Goal: Find specific page/section: Find specific page/section

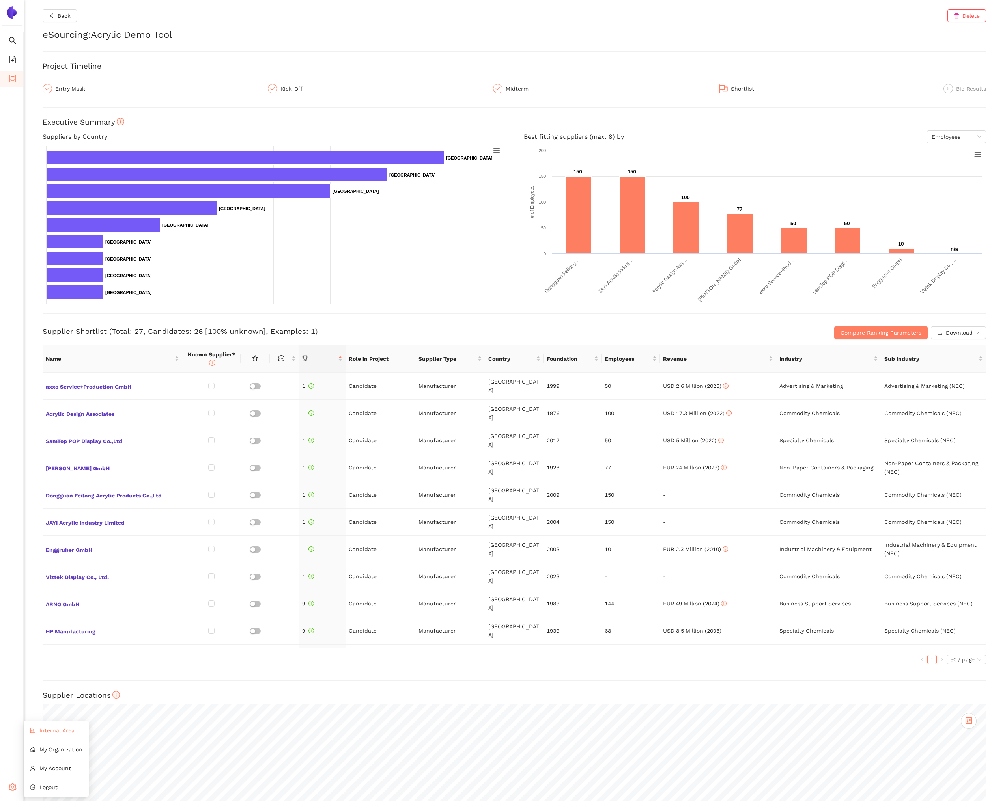
click at [42, 735] on li "Internal Area" at bounding box center [56, 731] width 65 height 16
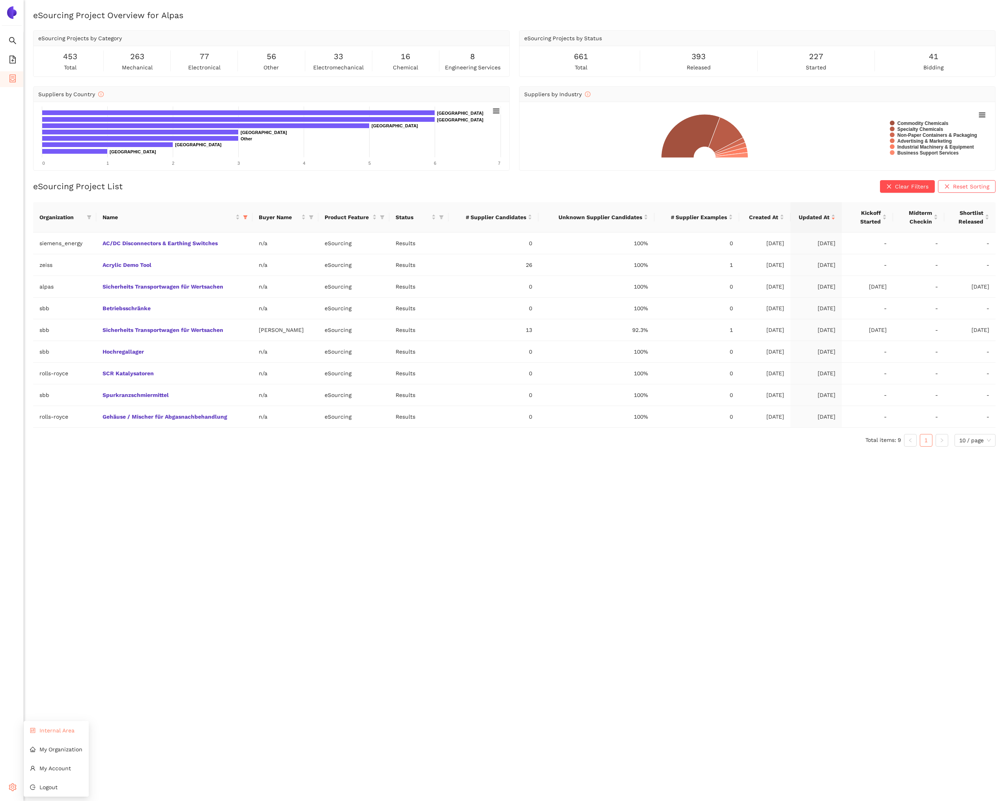
click at [51, 736] on li "Internal Area" at bounding box center [56, 731] width 65 height 16
click at [0, 0] on link "Acrylic Demo Tool" at bounding box center [0, 0] width 0 height 0
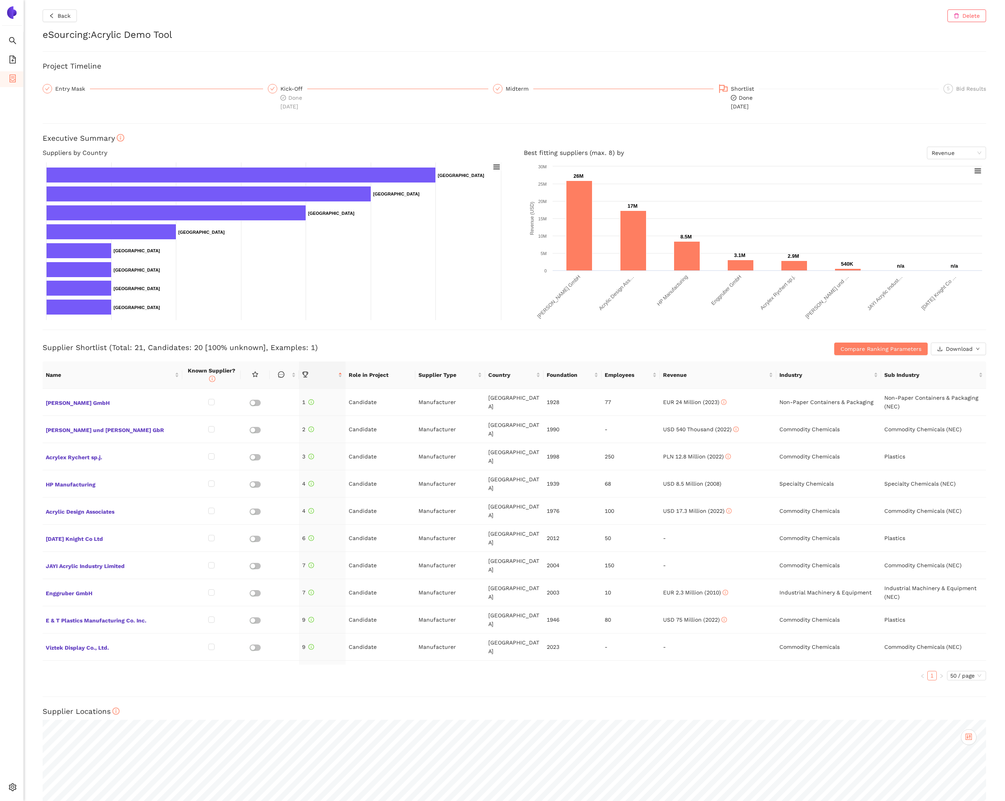
click at [822, 688] on td "Advertising & Marketing" at bounding box center [828, 701] width 105 height 27
click at [72, 405] on span "Kling GmbH" at bounding box center [112, 402] width 133 height 10
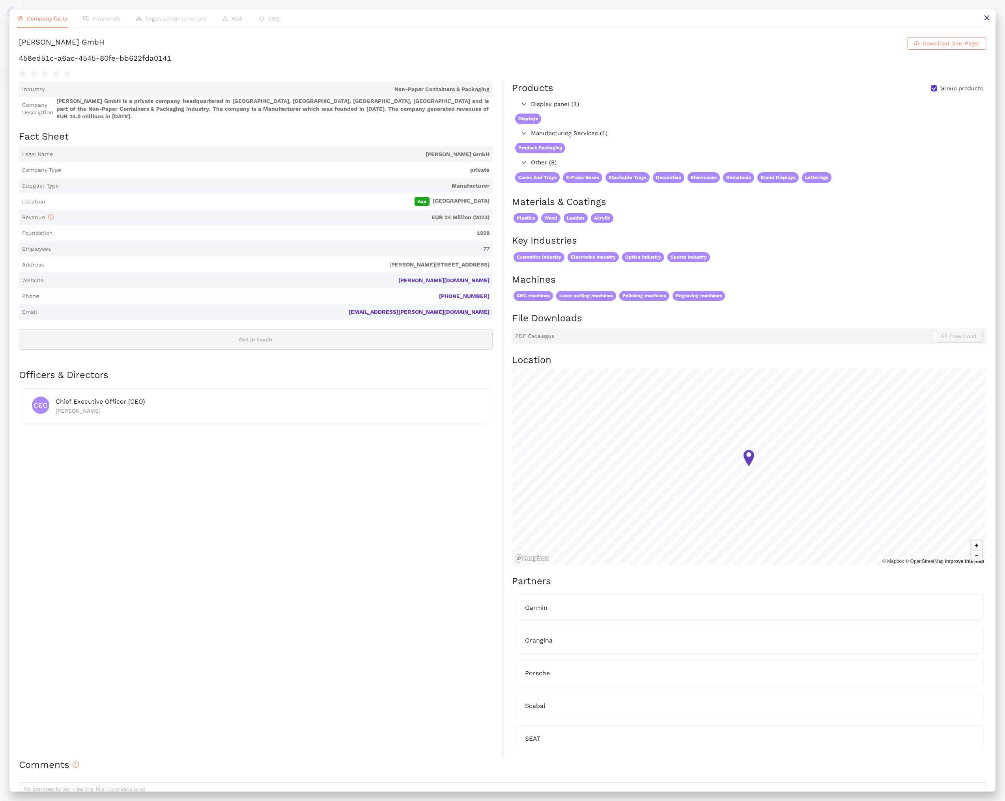
click at [193, 63] on h1 "458ed51c-a6ac-4545-80fe-bb622fda0141" at bounding box center [502, 58] width 967 height 10
copy div "458ed51c-a6ac-4545-80fe-bb622fda0141"
drag, startPoint x: 983, startPoint y: 20, endPoint x: 983, endPoint y: 26, distance: 5.9
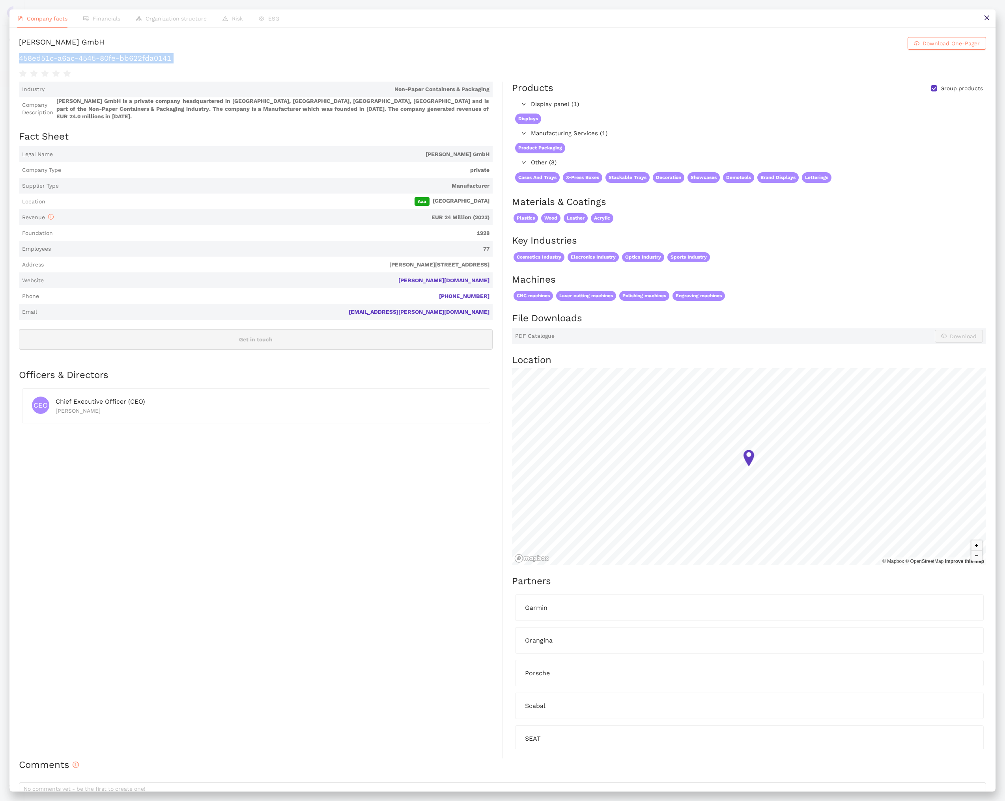
click at [983, 20] on icon "close" at bounding box center [986, 18] width 6 height 6
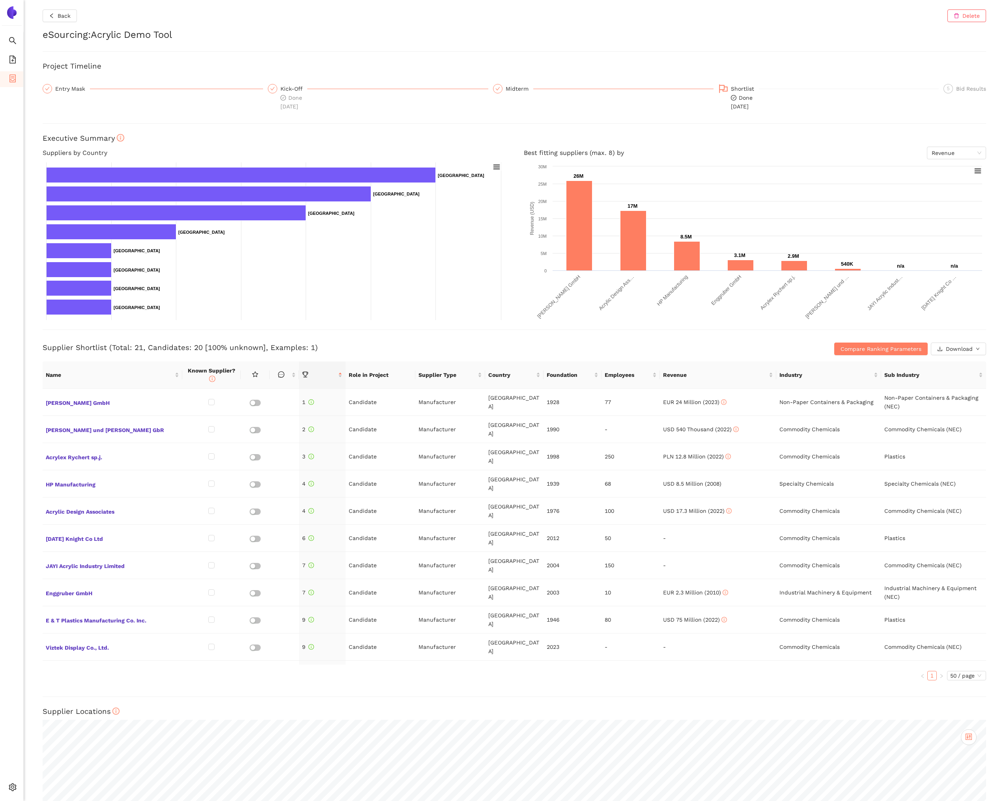
click at [809, 688] on td "Advertising & Marketing" at bounding box center [828, 701] width 105 height 27
copy td "Advertising & Marketing"
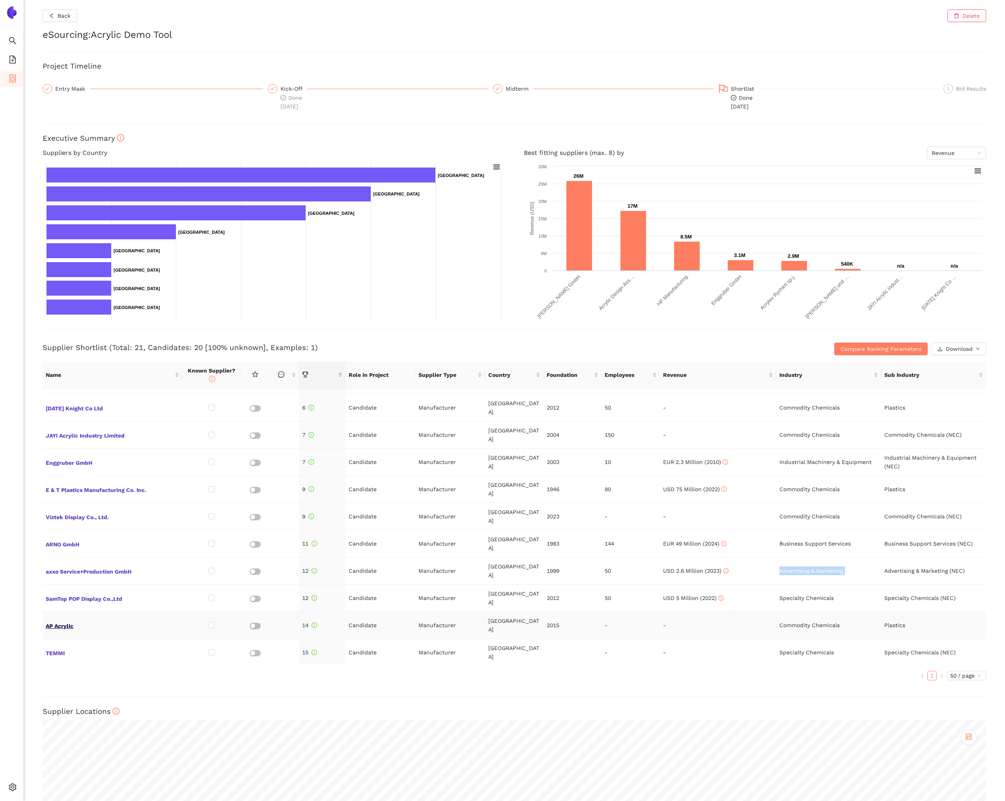
scroll to position [131, 0]
click at [63, 647] on span "TEMMI" at bounding box center [112, 652] width 133 height 10
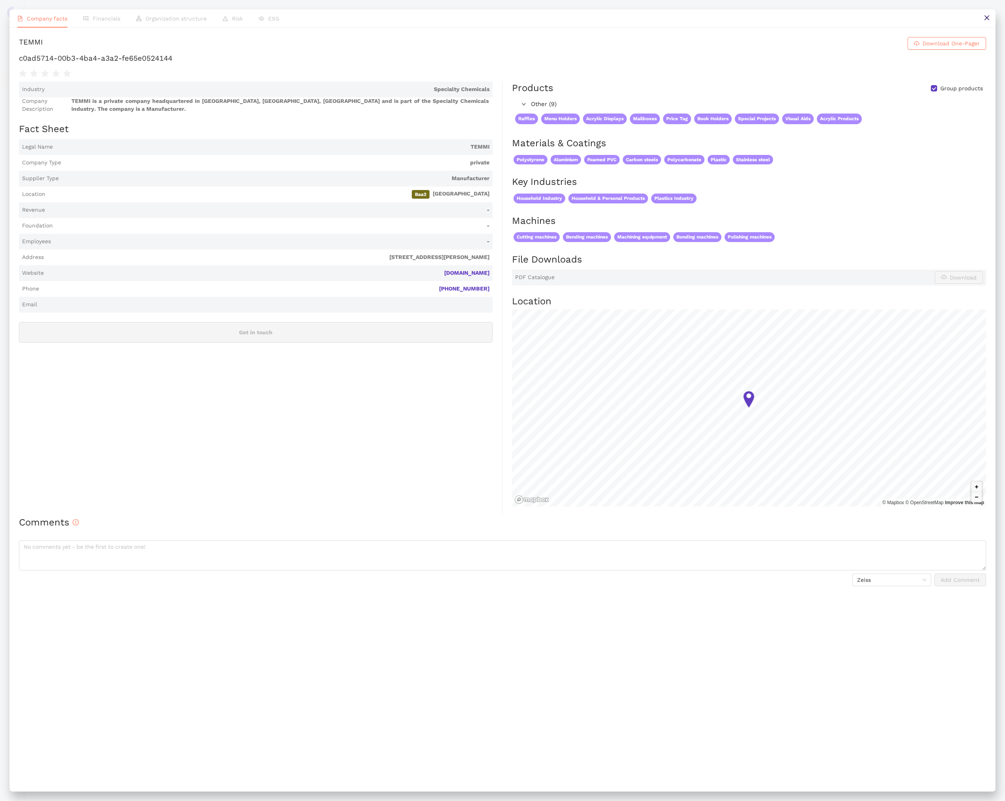
click at [43, 50] on div "TEMMI" at bounding box center [31, 43] width 24 height 13
copy div "TEMMI"
drag, startPoint x: 436, startPoint y: 290, endPoint x: 489, endPoint y: 289, distance: 52.1
click at [489, 277] on span "acrilicotemmi.com" at bounding box center [268, 273] width 442 height 8
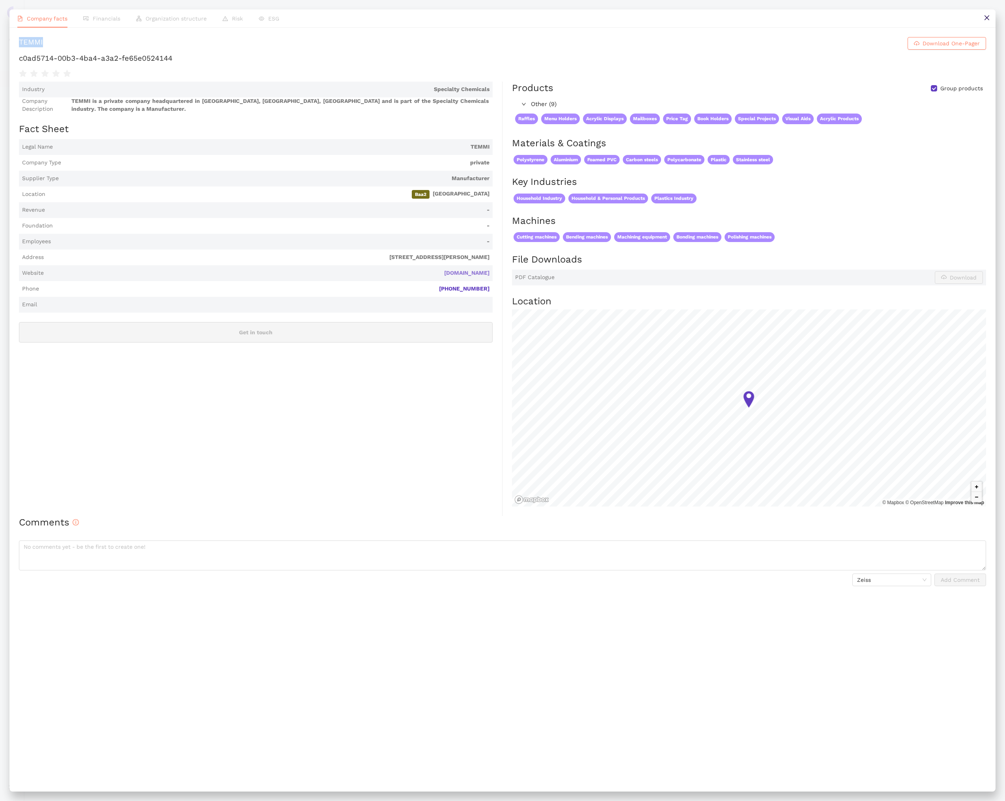
copy link "acrilicotemmi.com"
click at [172, 63] on h1 "c0ad5714-00b3-4ba4-a3a2-fe65e0524144" at bounding box center [502, 58] width 967 height 10
copy div "c0ad5714-00b3-4ba4-a3a2-fe65e0524144"
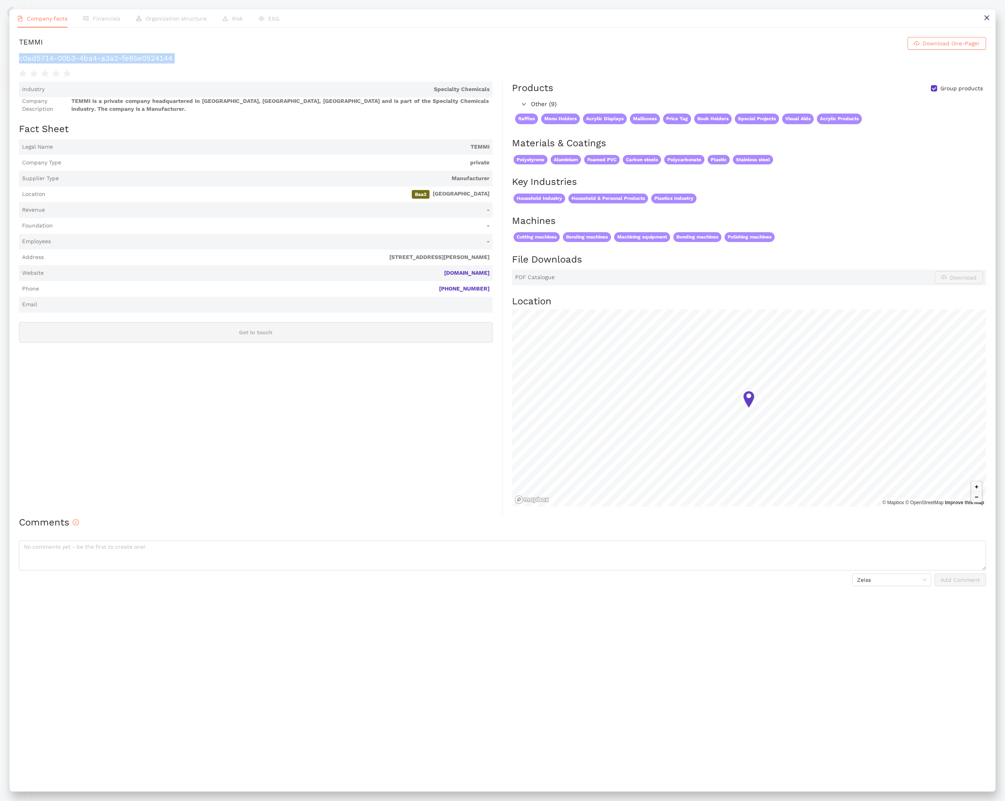
click at [989, 19] on icon "close" at bounding box center [986, 18] width 6 height 6
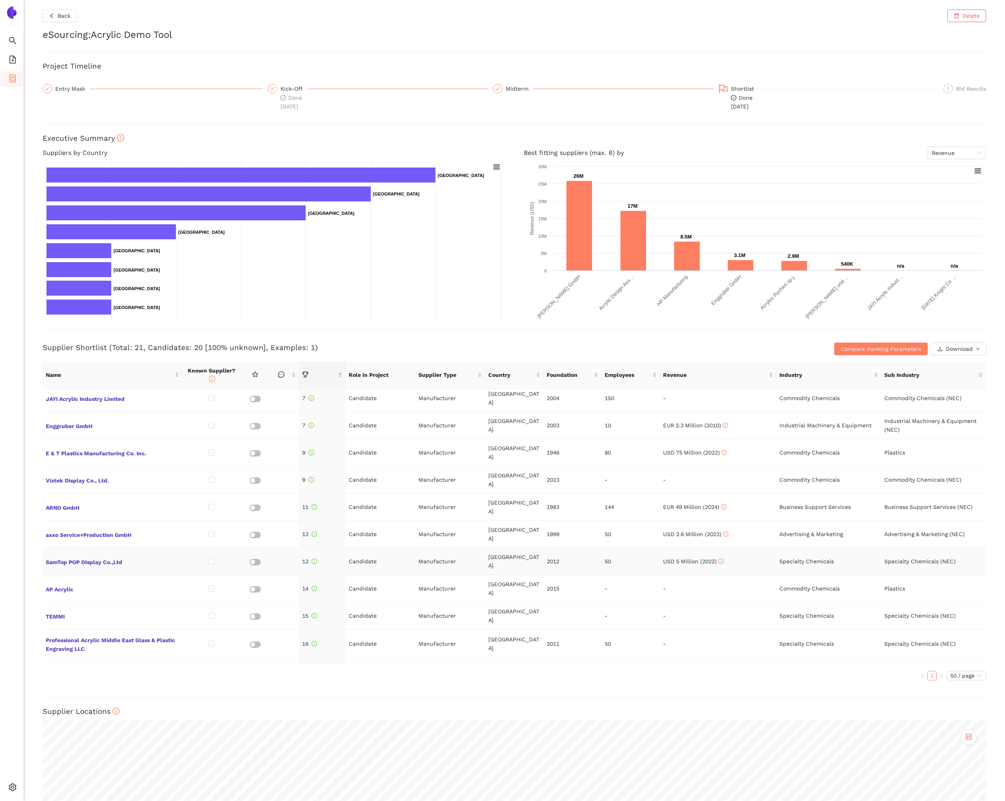
scroll to position [176, 0]
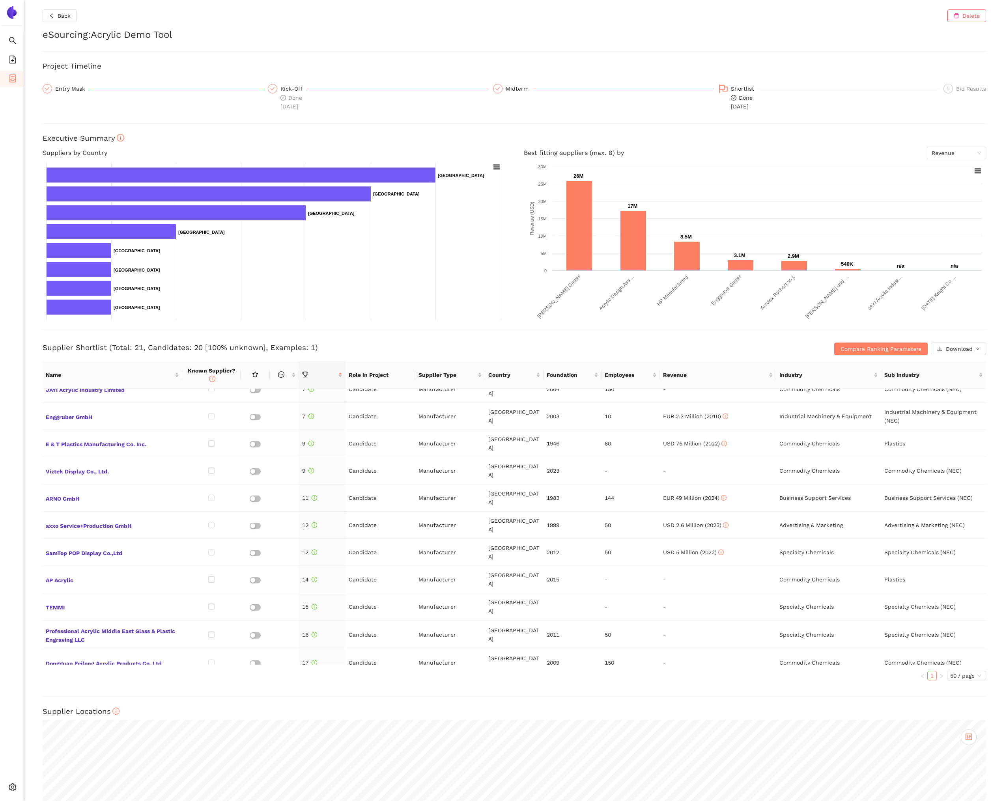
click at [121, 712] on span "TESACRIL Special Works in Acrylic" at bounding box center [112, 717] width 133 height 10
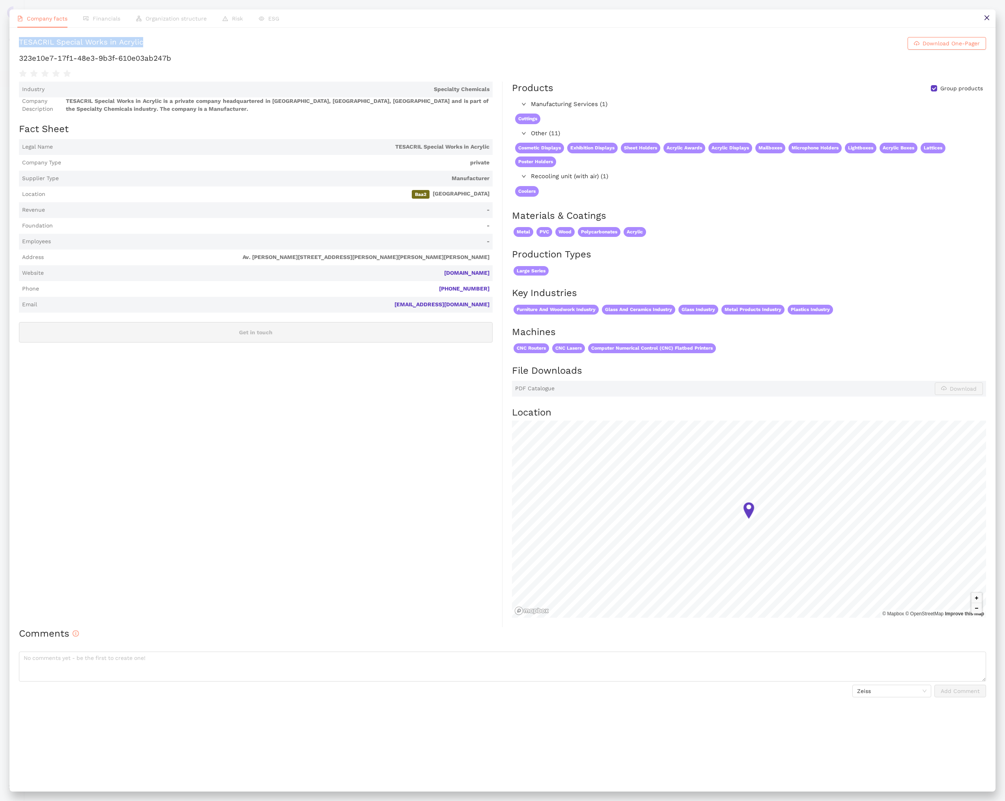
copy div "TESACRIL Special Works in Acrylic"
drag, startPoint x: 235, startPoint y: 48, endPoint x: 21, endPoint y: 42, distance: 214.2
click at [21, 42] on h1 "TESACRIL Special Works in Acrylic Download One-Pager" at bounding box center [502, 43] width 967 height 13
click at [193, 63] on h1 "323e10e7-17f1-48e3-9b3f-610e03ab247b" at bounding box center [502, 58] width 967 height 10
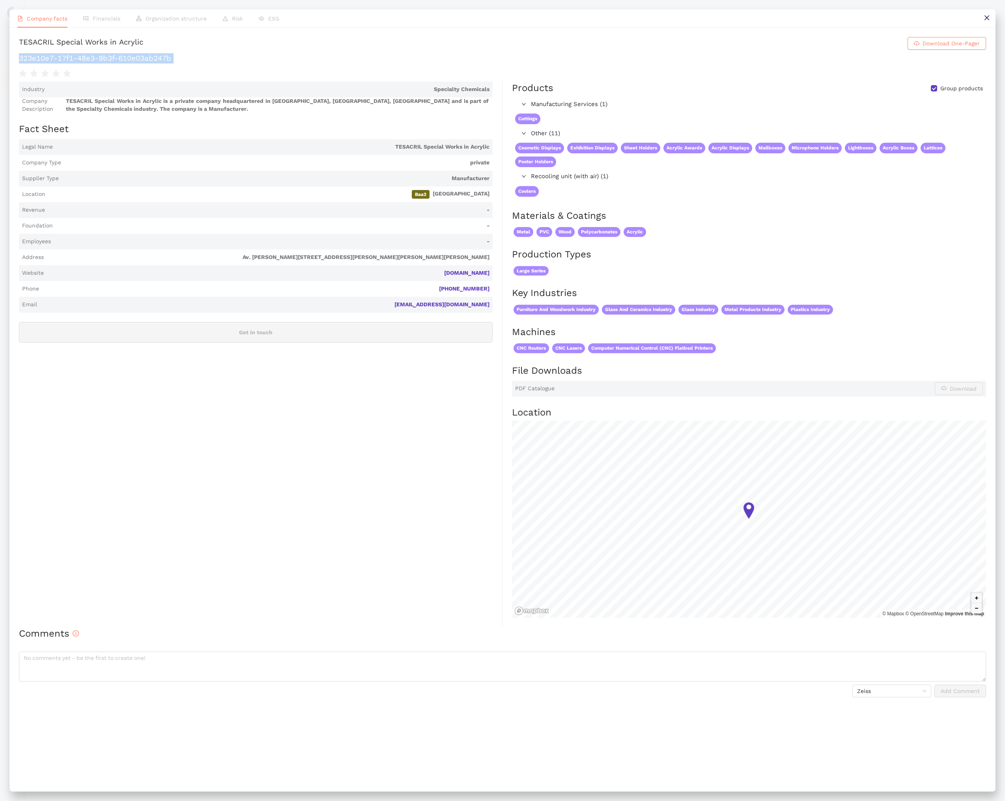
click at [193, 63] on h1 "323e10e7-17f1-48e3-9b3f-610e03ab247b" at bounding box center [502, 58] width 967 height 10
copy div "323e10e7-17f1-48e3-9b3f-610e03ab247b"
click at [980, 16] on button at bounding box center [986, 18] width 18 height 18
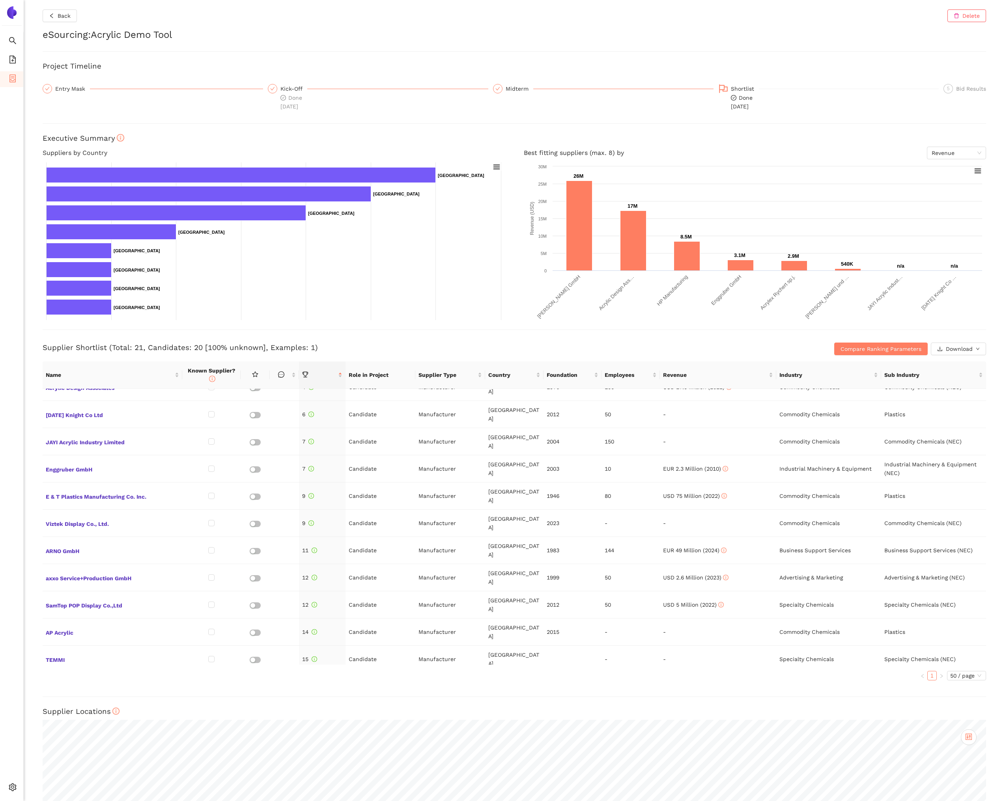
scroll to position [130, 0]
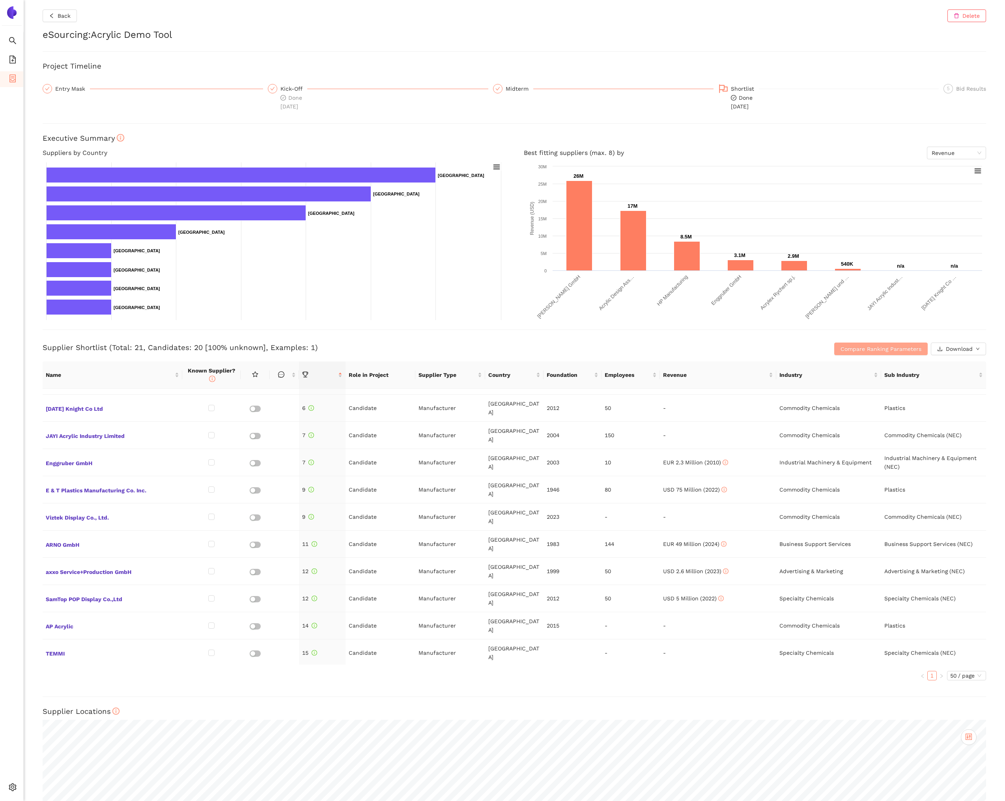
click at [891, 354] on button "Compare Ranking Parameters" at bounding box center [880, 349] width 93 height 13
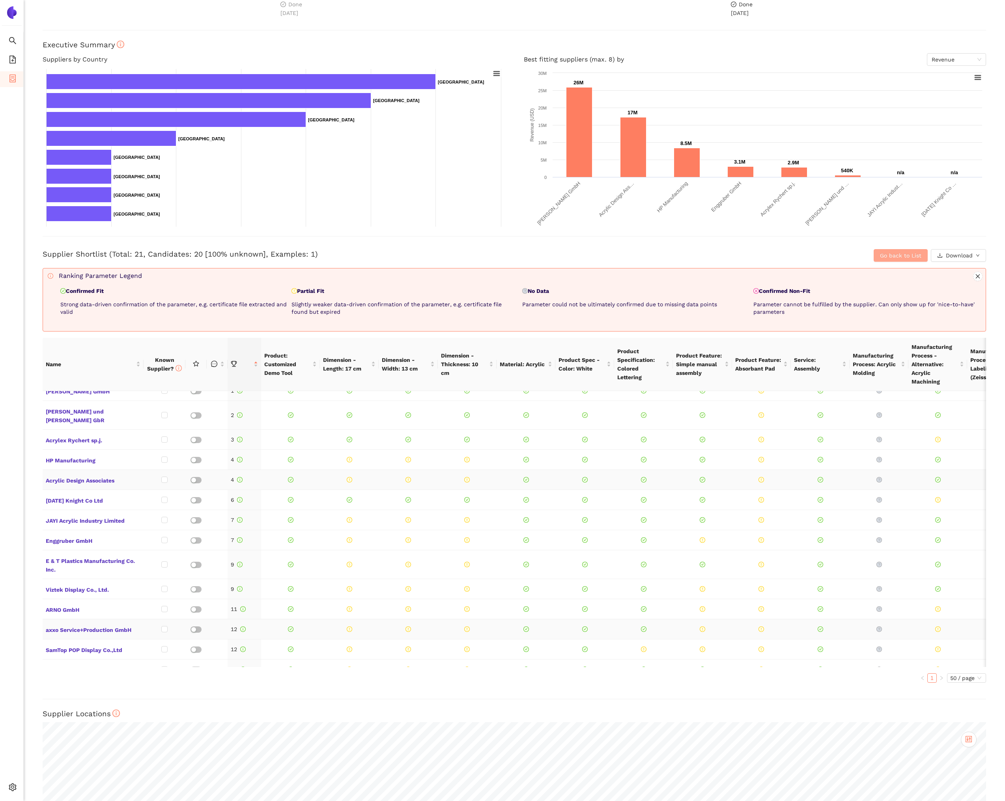
scroll to position [0, 0]
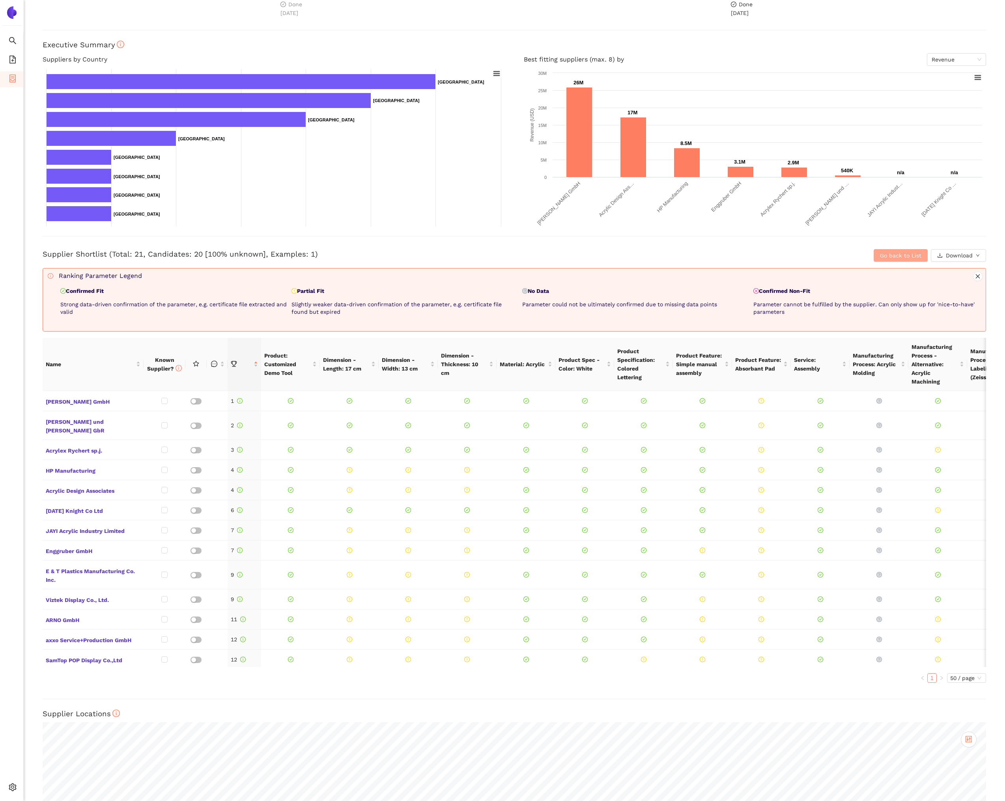
click at [883, 254] on span "Go back to List" at bounding box center [900, 255] width 41 height 9
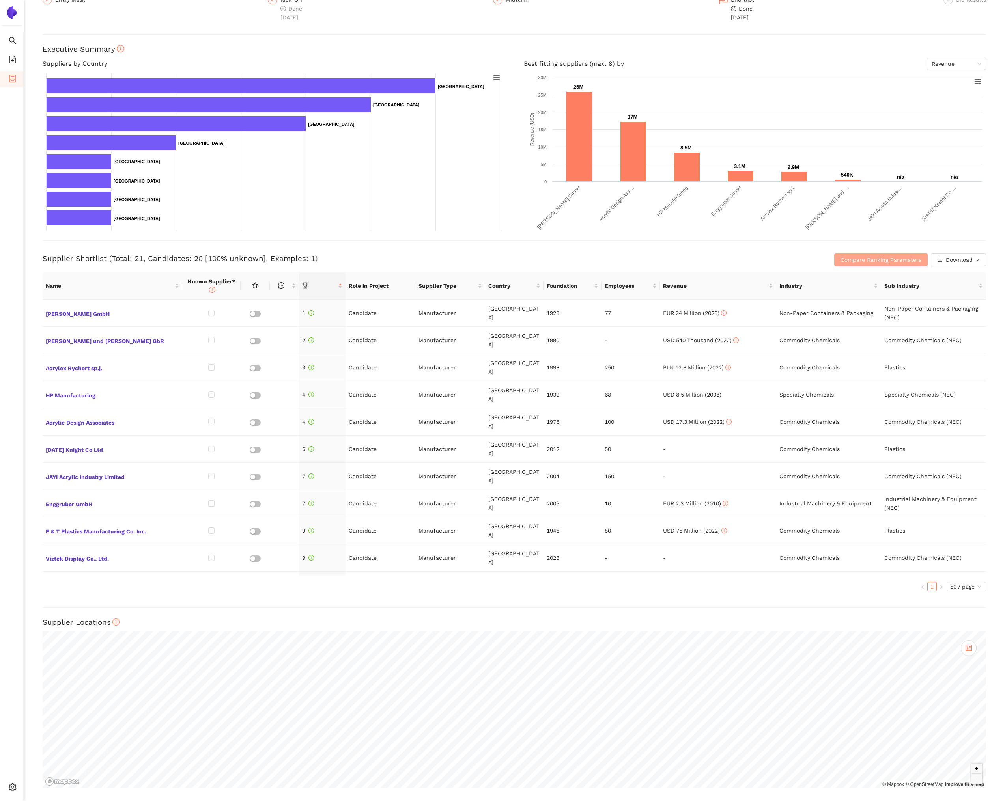
scroll to position [89, 0]
click at [70, 314] on span "[PERSON_NAME] GmbH" at bounding box center [112, 313] width 133 height 10
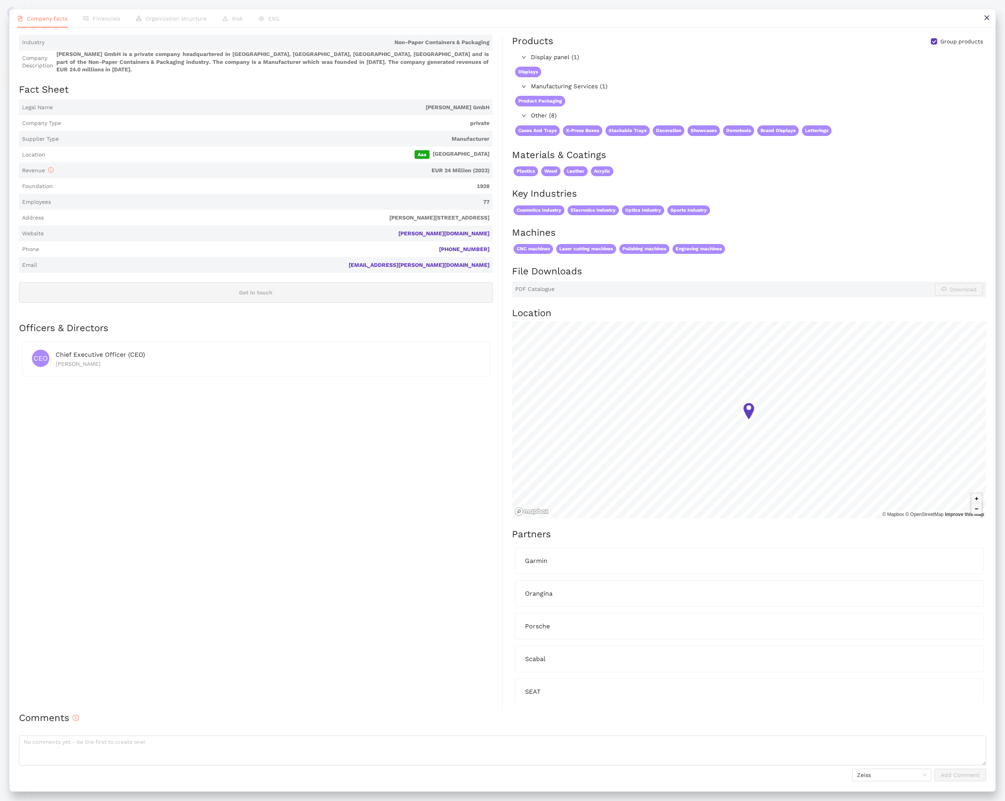
scroll to position [0, 0]
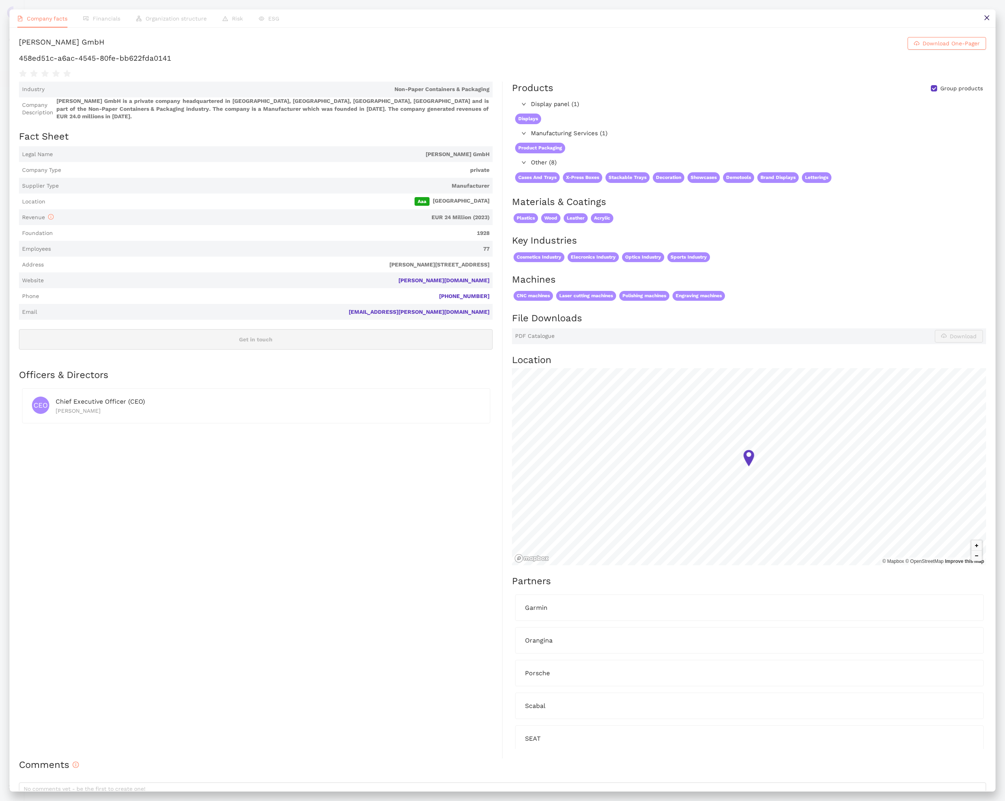
click at [206, 63] on h1 "458ed51c-a6ac-4545-80fe-bb622fda0141" at bounding box center [502, 58] width 967 height 10
copy div "458ed51c-a6ac-4545-80fe-bb622fda0141"
click at [983, 18] on icon "close" at bounding box center [986, 18] width 6 height 6
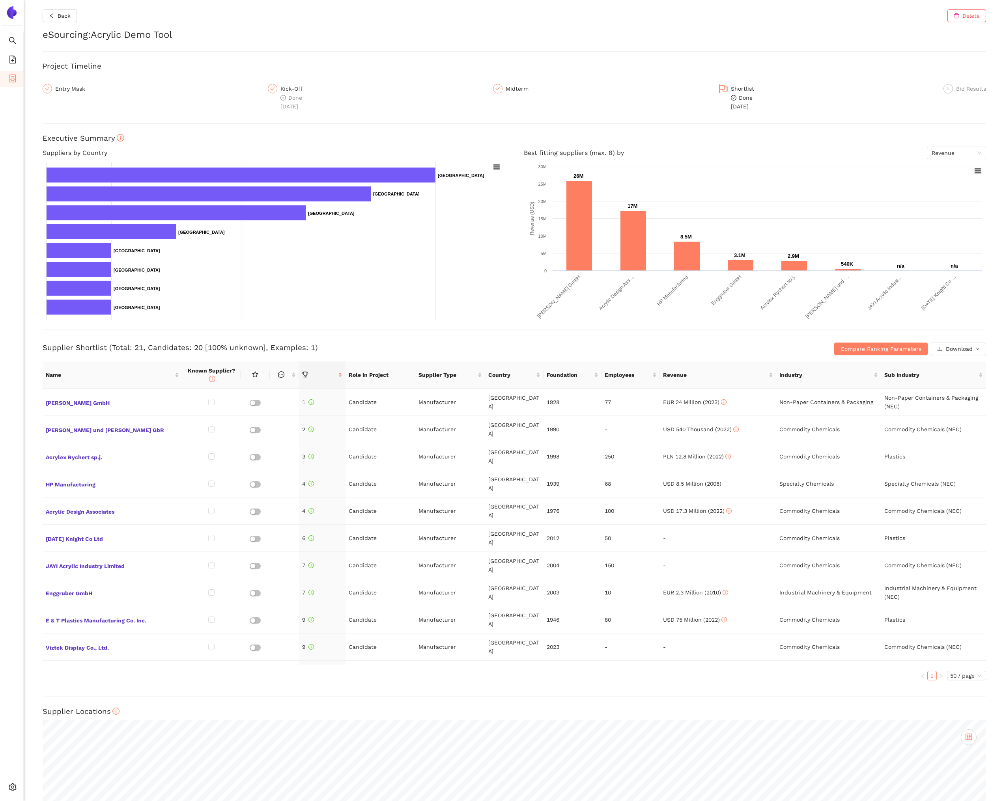
click at [628, 355] on div "Back Delete eSourcing : Acrylic Demo Tool Project Timeline Entry Mask Kick-Off …" at bounding box center [514, 400] width 981 height 801
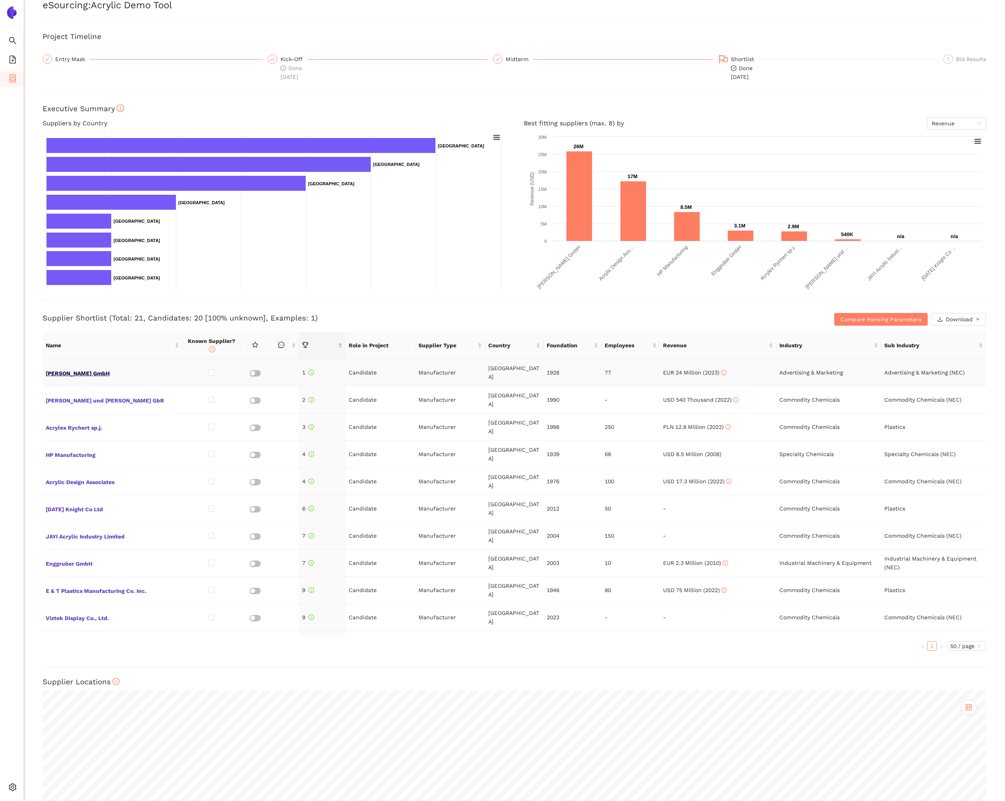
click at [73, 369] on span "[PERSON_NAME] GmbH" at bounding box center [112, 372] width 133 height 10
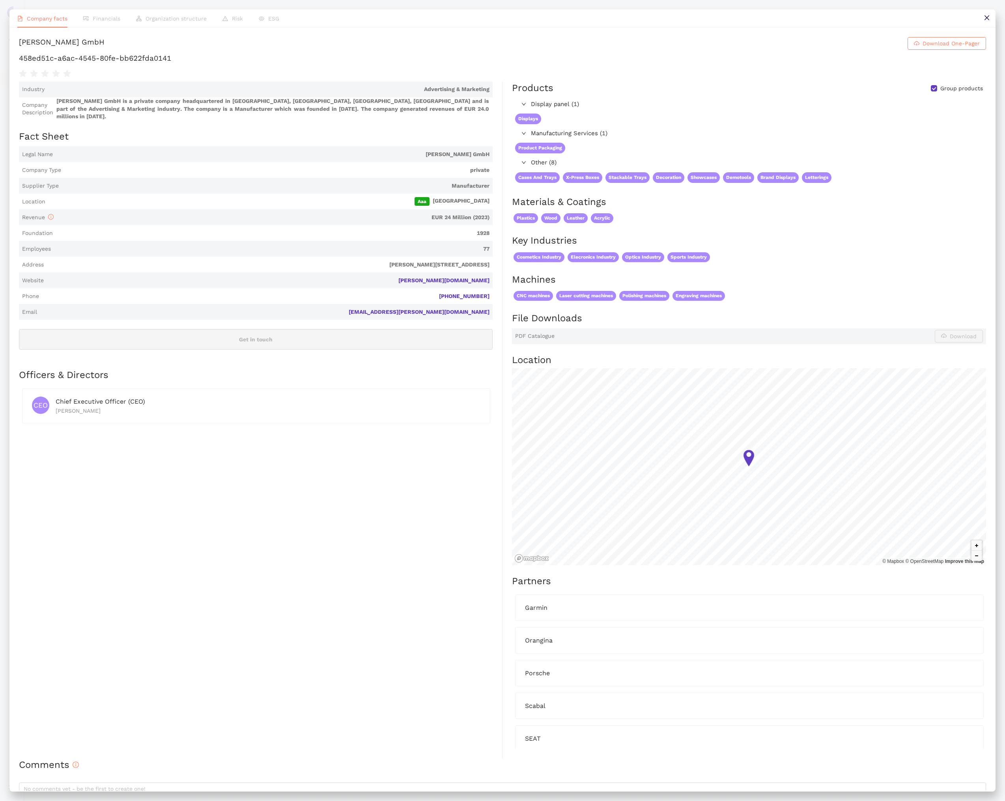
scroll to position [65, 0]
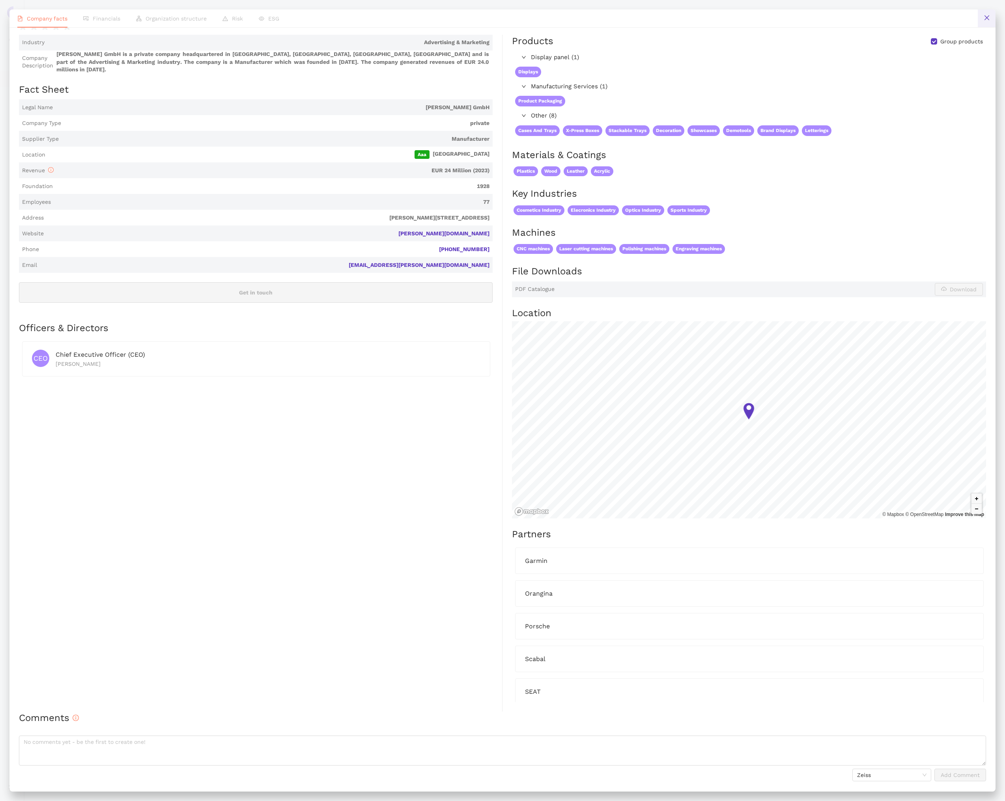
click at [988, 17] on icon "close" at bounding box center [986, 18] width 6 height 6
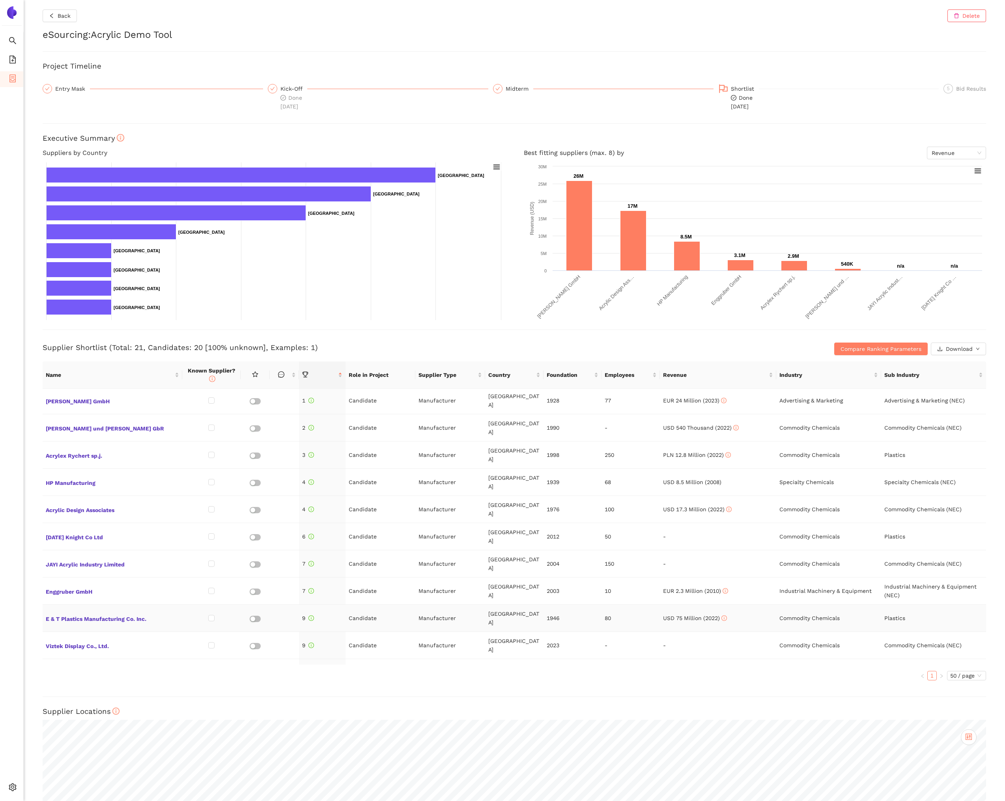
scroll to position [0, 0]
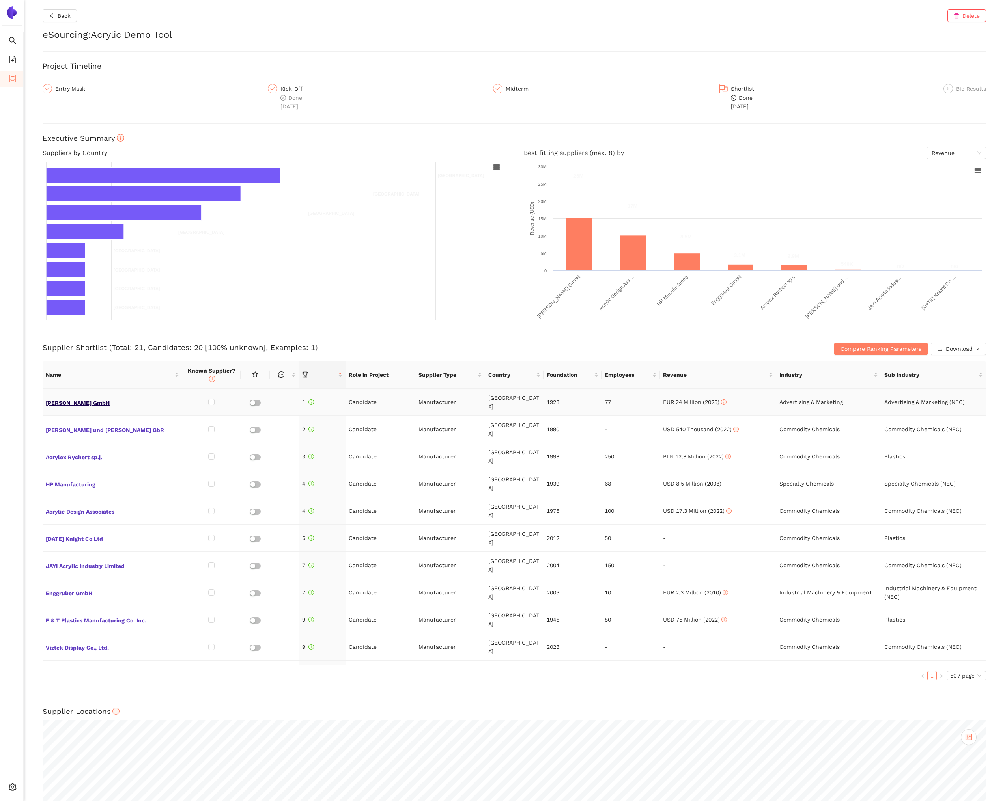
click at [76, 398] on span "[PERSON_NAME] GmbH" at bounding box center [112, 402] width 133 height 10
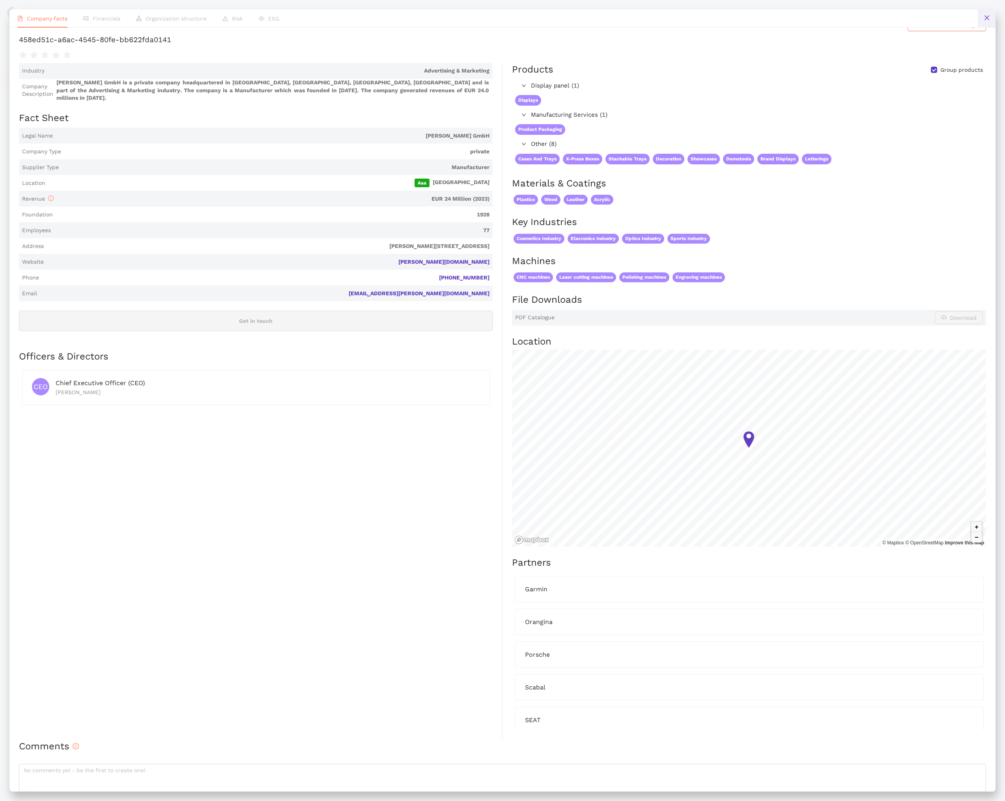
click at [987, 17] on icon "close" at bounding box center [986, 18] width 6 height 6
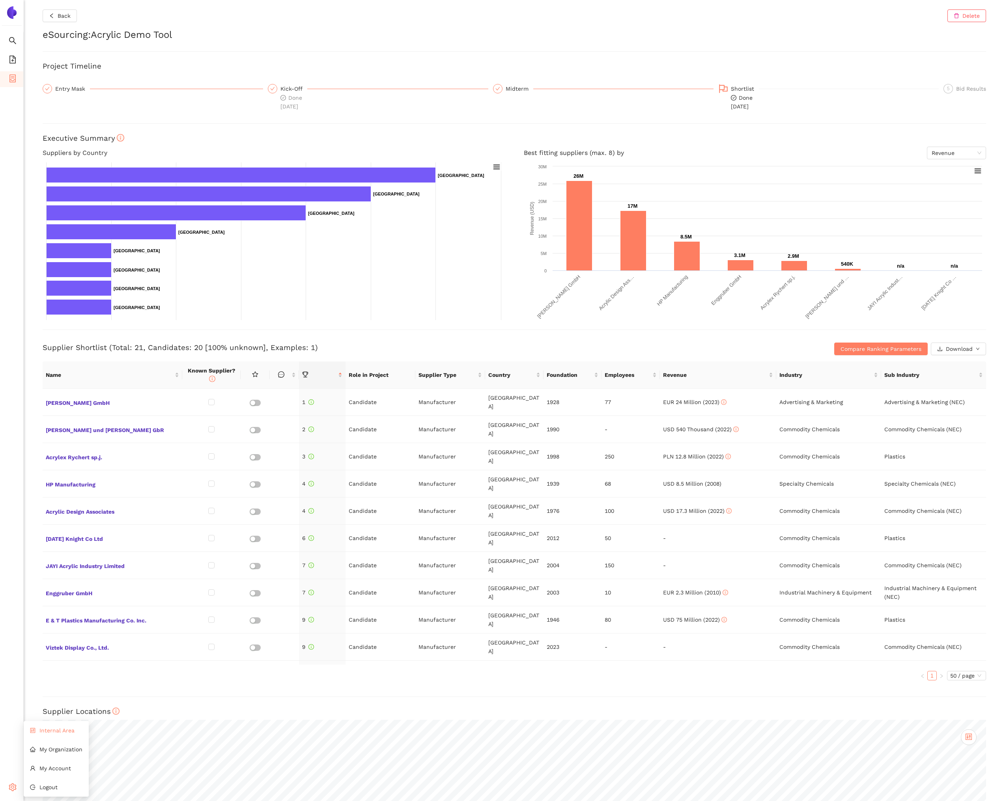
click at [49, 730] on span "Internal Area" at bounding box center [56, 730] width 35 height 6
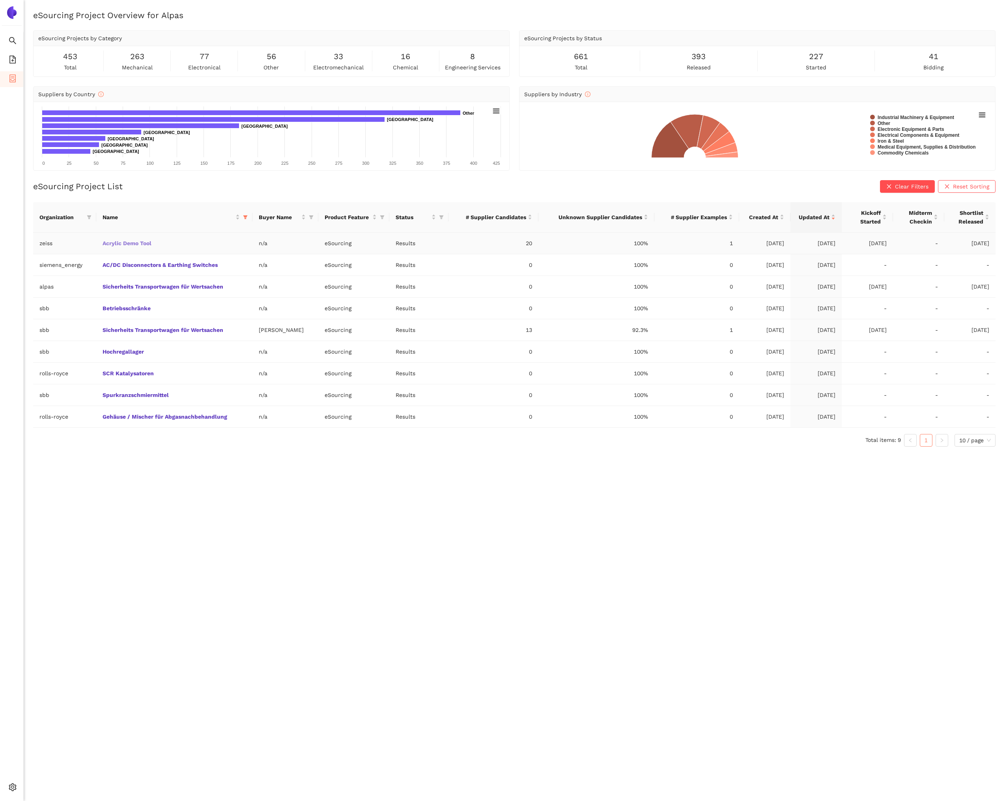
click at [0, 0] on link "Acrylic Demo Tool" at bounding box center [0, 0] width 0 height 0
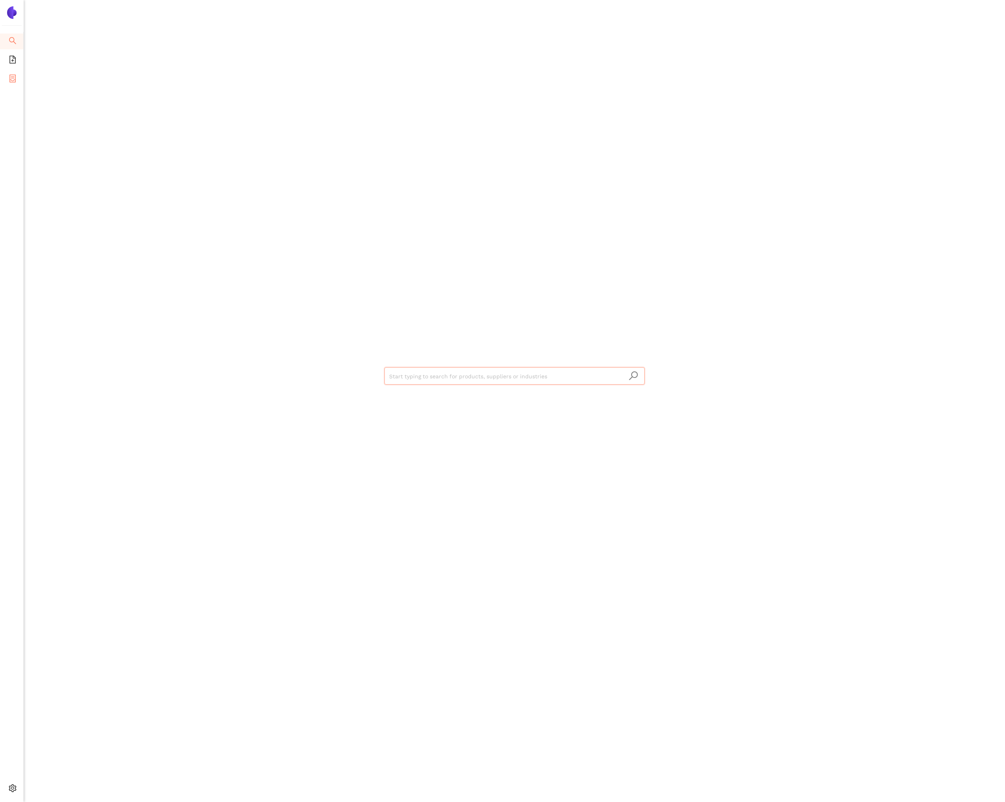
click at [11, 78] on icon "container" at bounding box center [13, 79] width 8 height 8
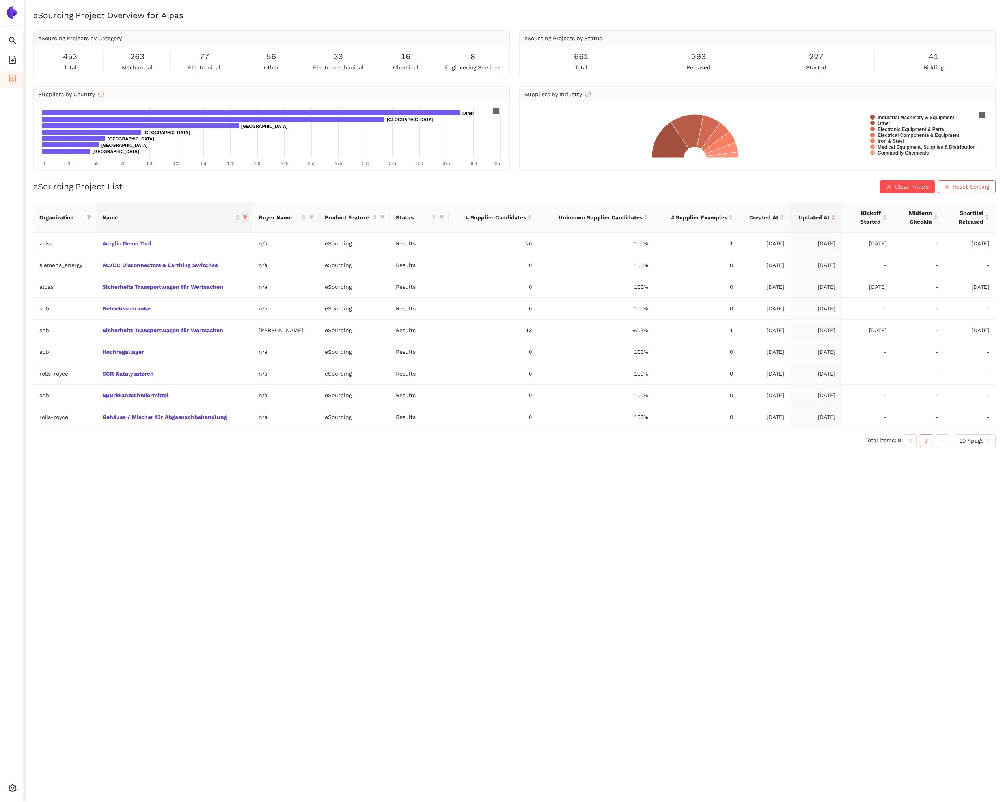
click at [244, 216] on icon "filter" at bounding box center [245, 217] width 4 height 4
click at [270, 231] on input "text" at bounding box center [416, 233] width 321 height 9
type input "Asia"
drag, startPoint x: 209, startPoint y: 249, endPoint x: 226, endPoint y: 268, distance: 25.4
click at [210, 250] on span "Asia" at bounding box center [221, 251] width 92 height 9
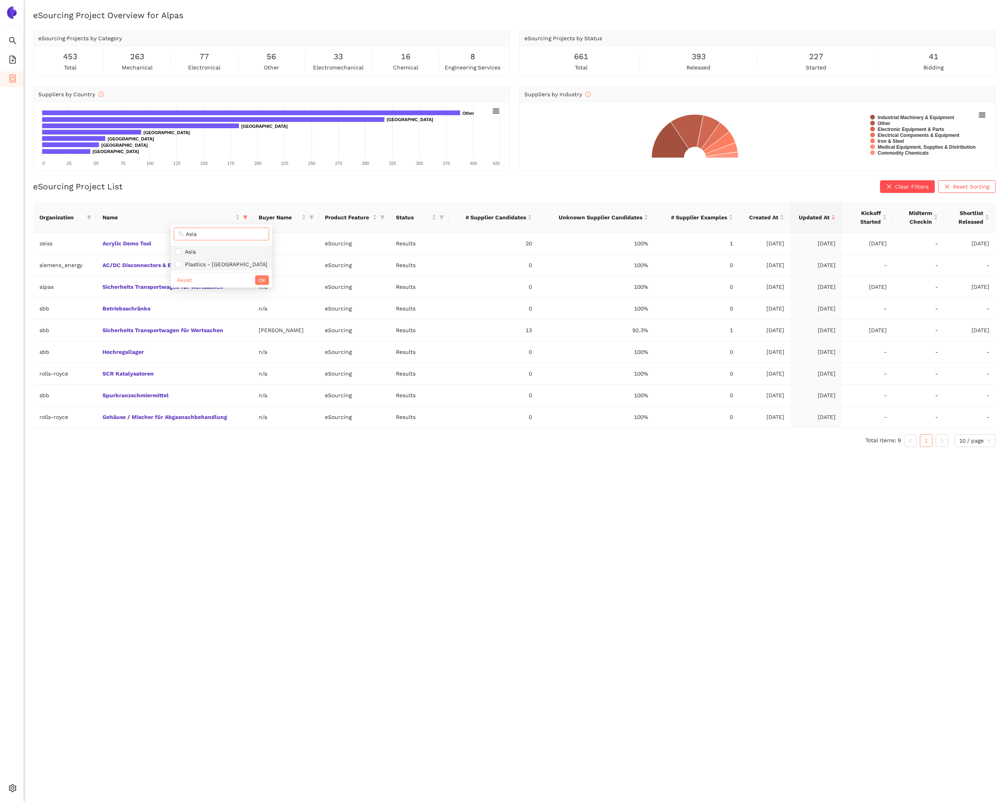
checkbox input "true"
click at [258, 277] on span "OK" at bounding box center [261, 280] width 7 height 9
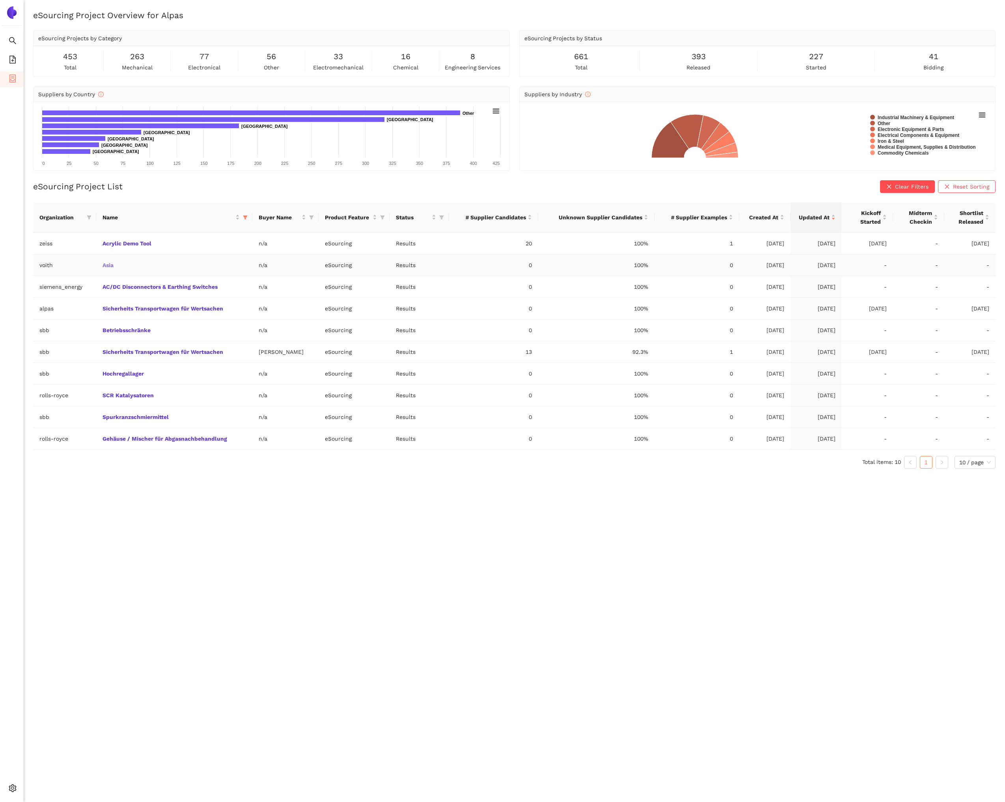
click at [0, 0] on link "Asia" at bounding box center [0, 0] width 0 height 0
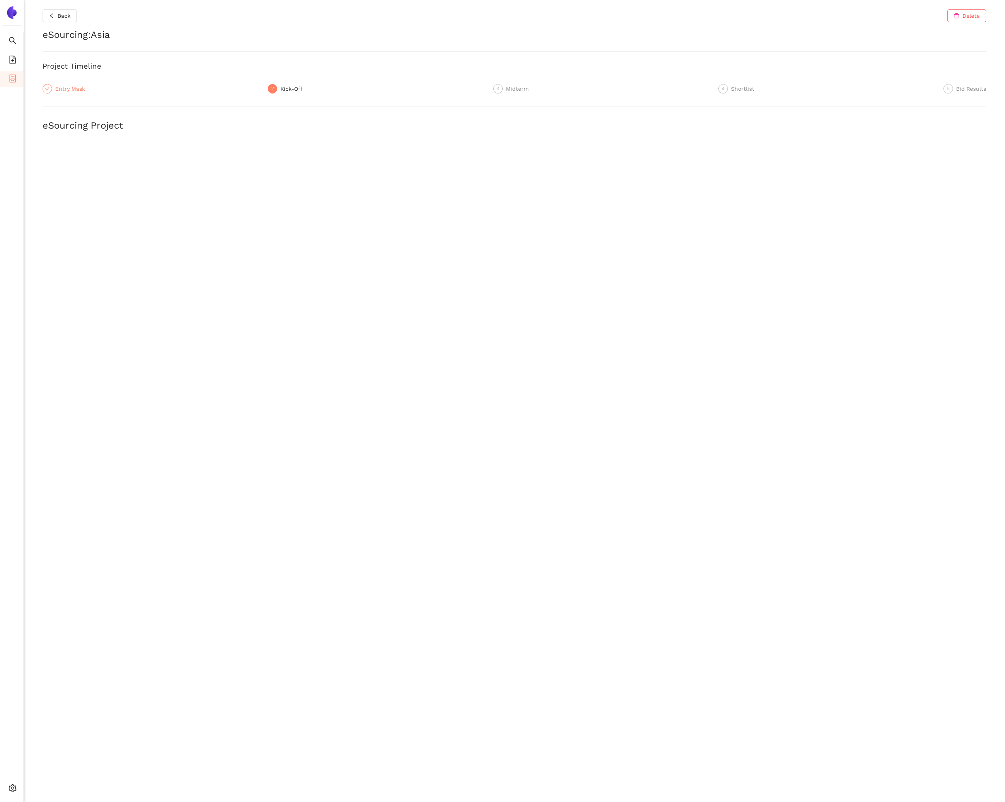
click at [63, 90] on div "Entry Mask" at bounding box center [72, 88] width 35 height 9
